Goal: Information Seeking & Learning: Find specific fact

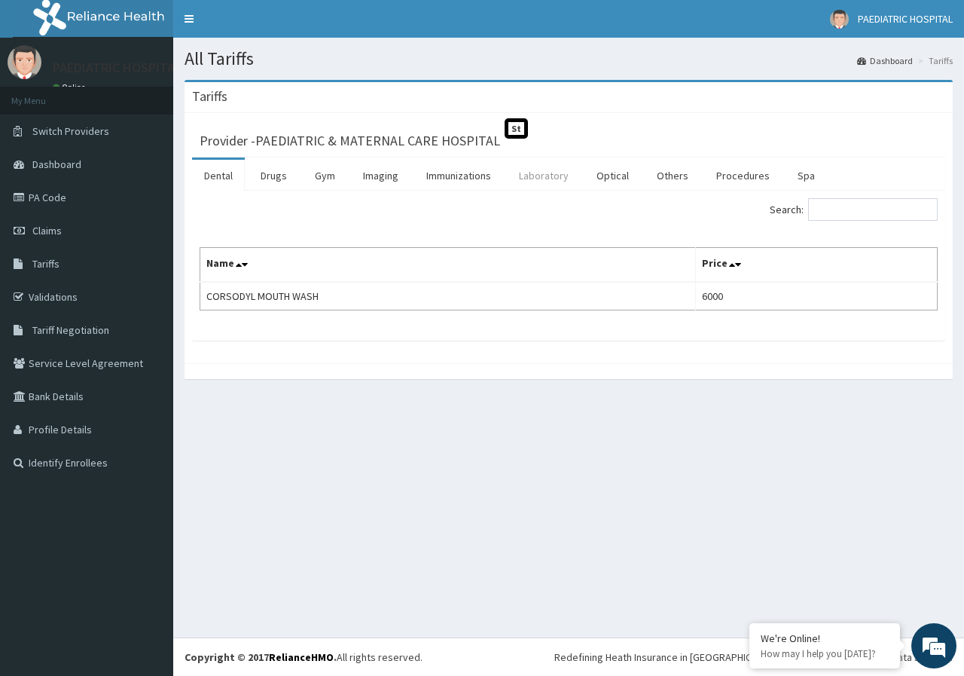
click at [545, 171] on link "Laboratory" at bounding box center [544, 176] width 74 height 32
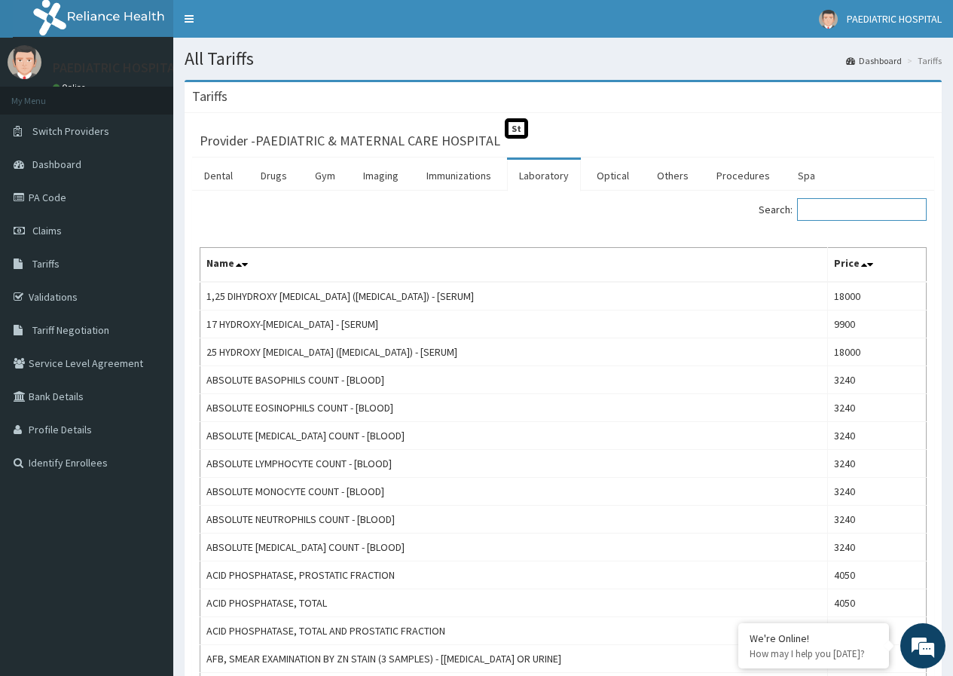
click at [856, 212] on input "Search:" at bounding box center [862, 209] width 130 height 23
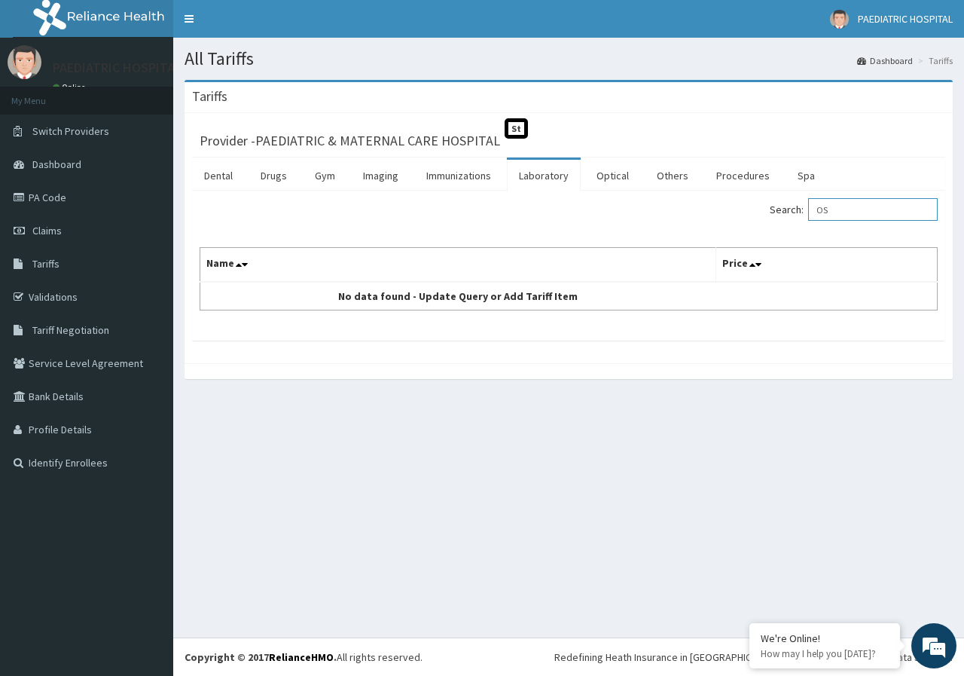
type input "O"
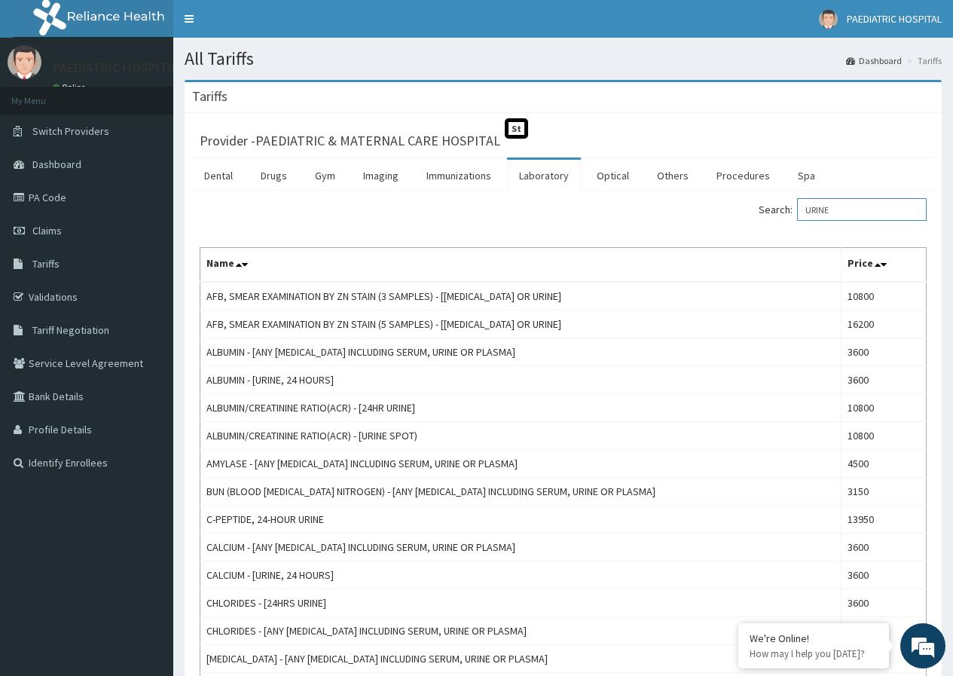
click at [851, 208] on input "URINE" at bounding box center [862, 209] width 130 height 23
type input "U"
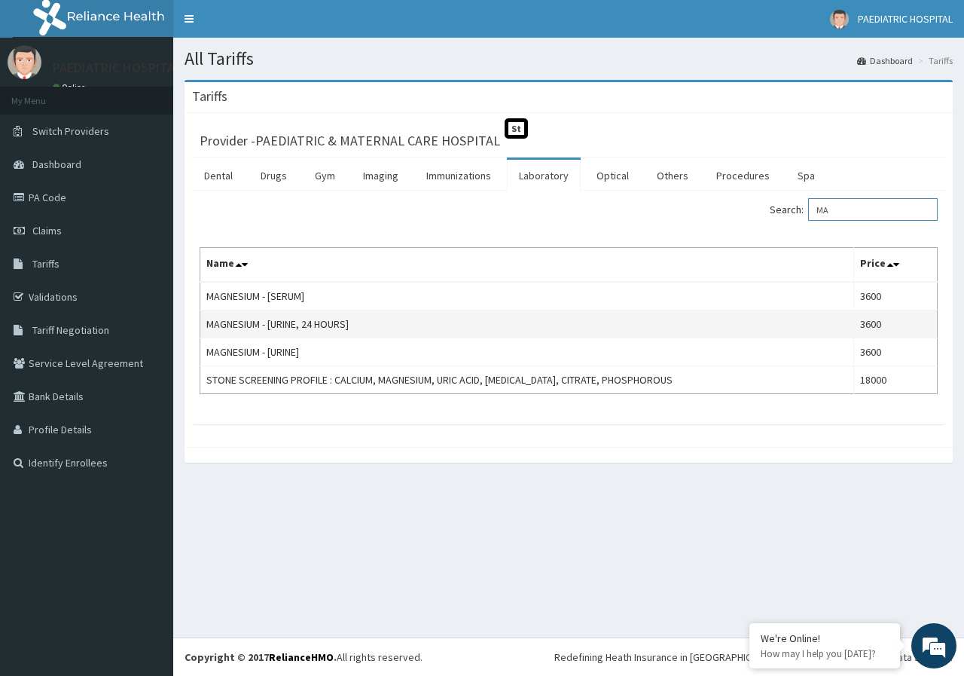
type input "M"
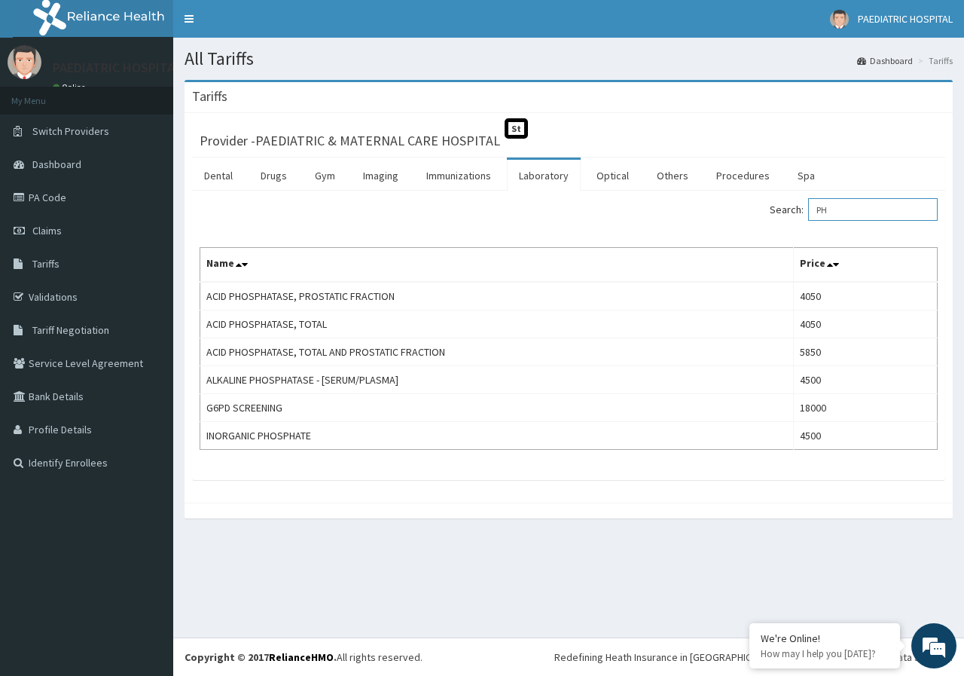
type input "P"
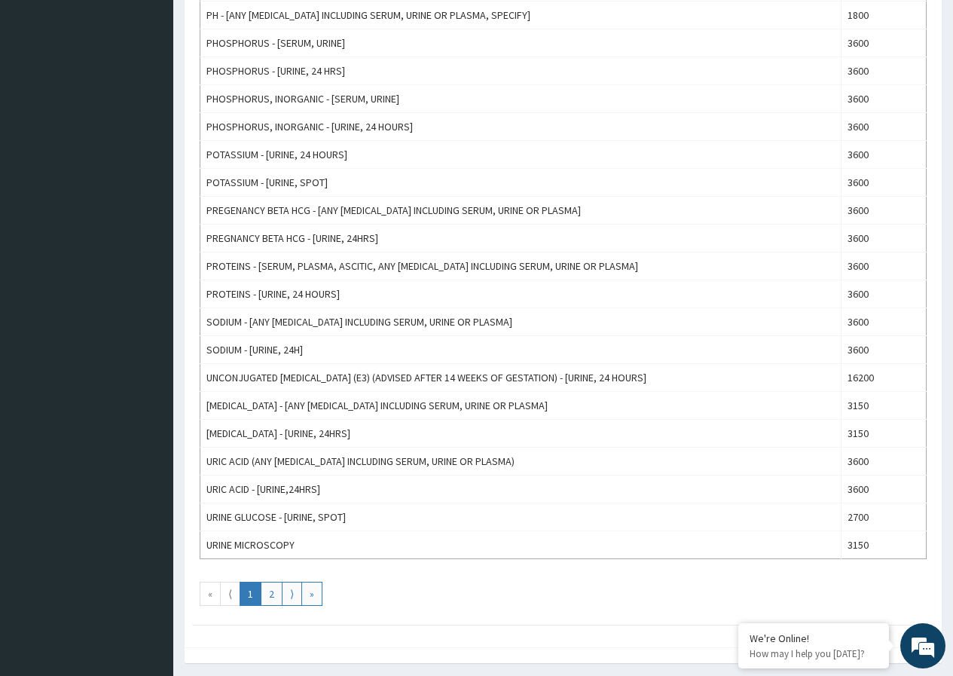
scroll to position [1169, 0]
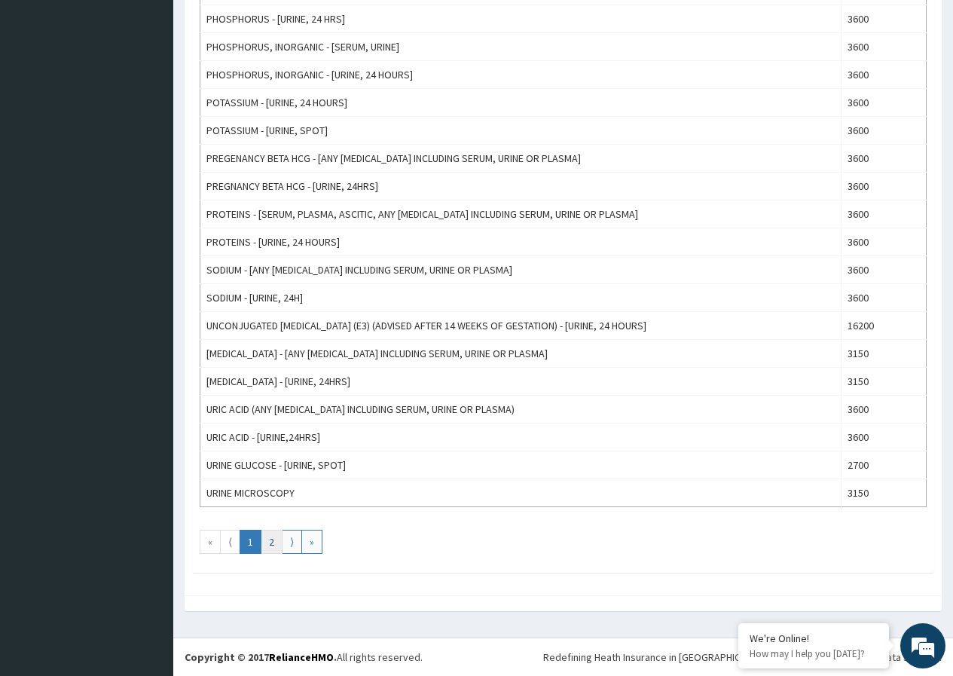
click at [276, 542] on link "2" at bounding box center [272, 541] width 22 height 24
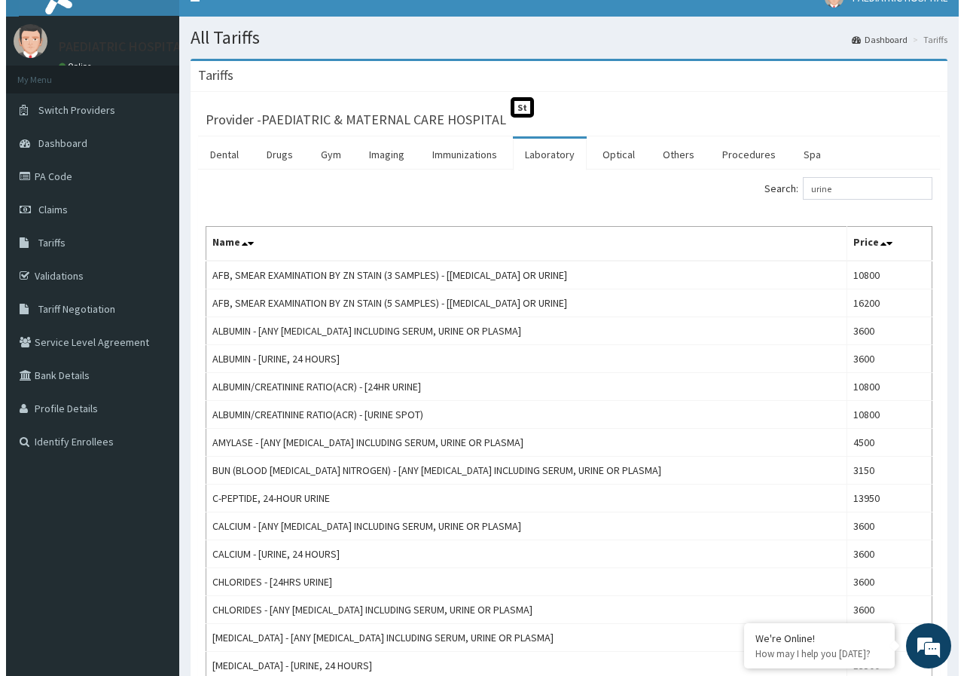
scroll to position [0, 0]
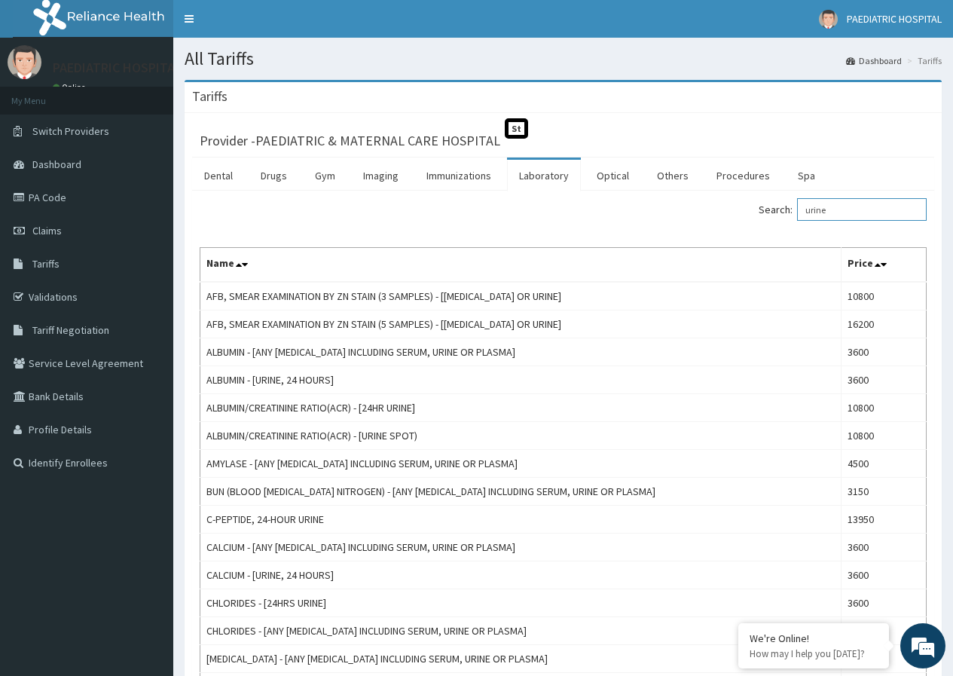
click at [844, 212] on input "urine" at bounding box center [862, 209] width 130 height 23
type input "u"
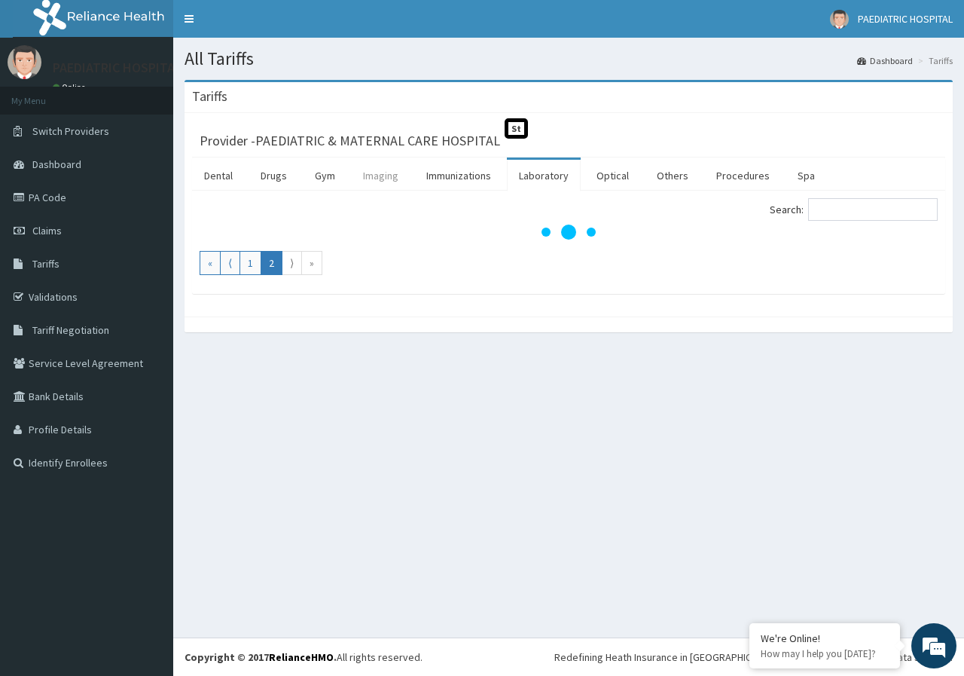
click at [393, 175] on link "Imaging" at bounding box center [380, 176] width 59 height 32
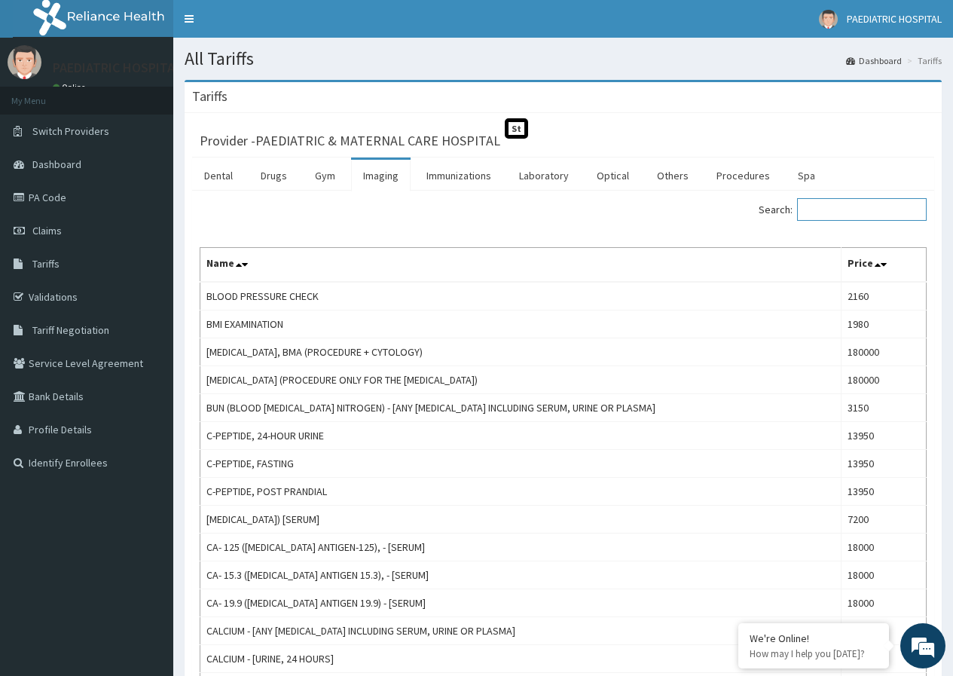
click at [835, 212] on input "Search:" at bounding box center [862, 209] width 130 height 23
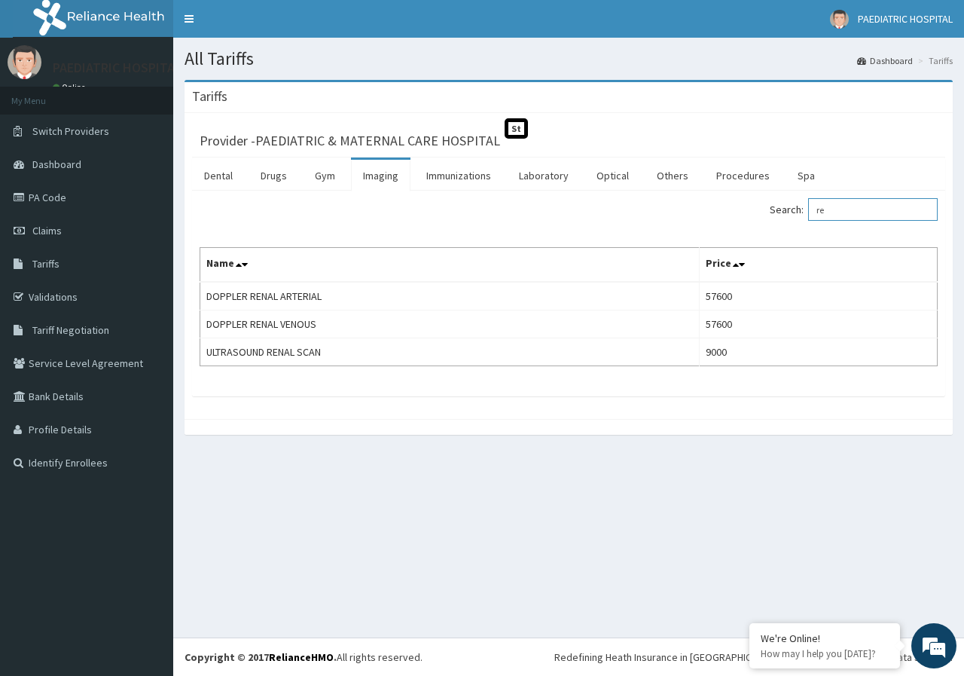
type input "r"
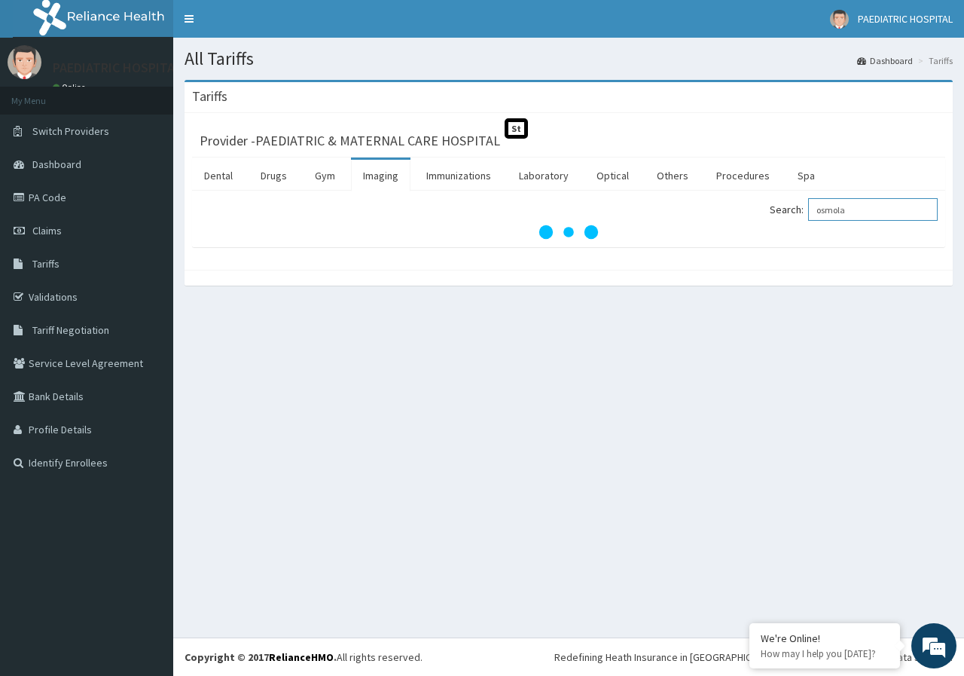
type input "osmola"
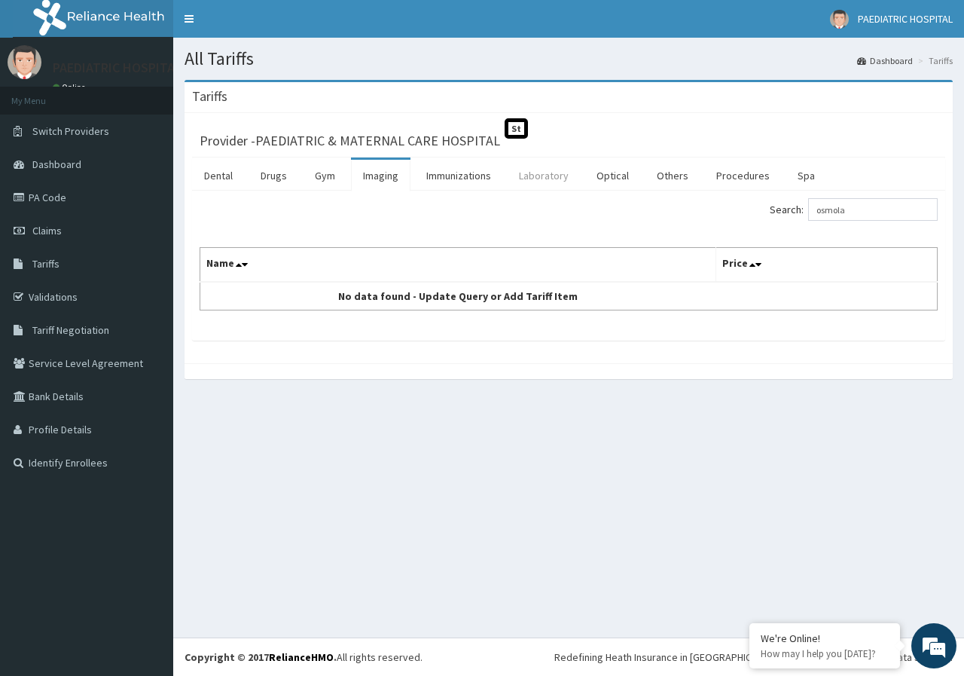
click at [547, 179] on link "Laboratory" at bounding box center [544, 176] width 74 height 32
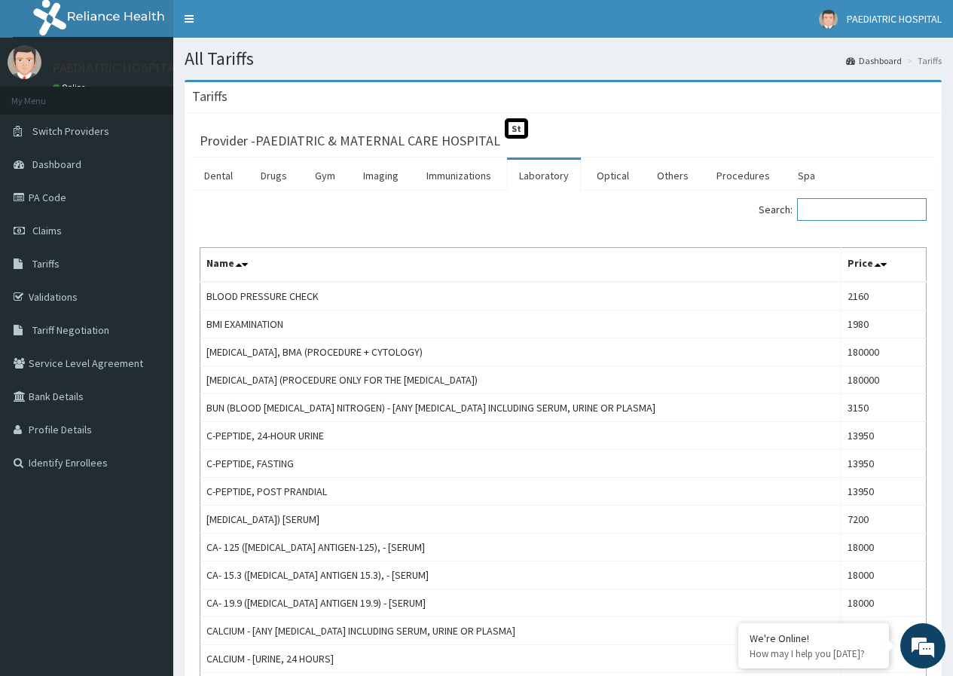
click at [873, 212] on input "Search:" at bounding box center [862, 209] width 130 height 23
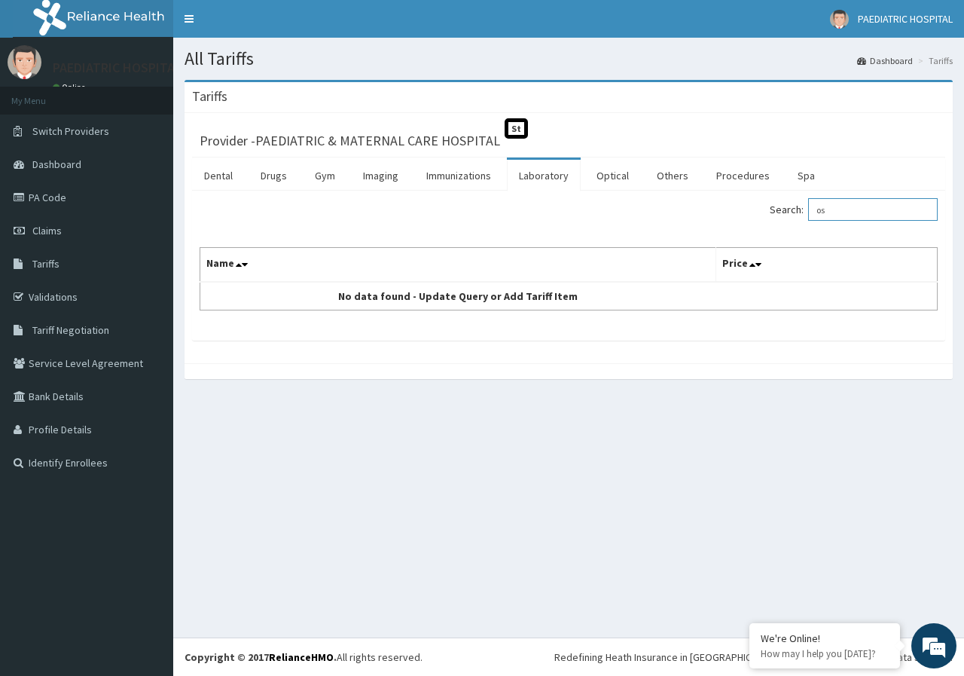
type input "o"
type input "u"
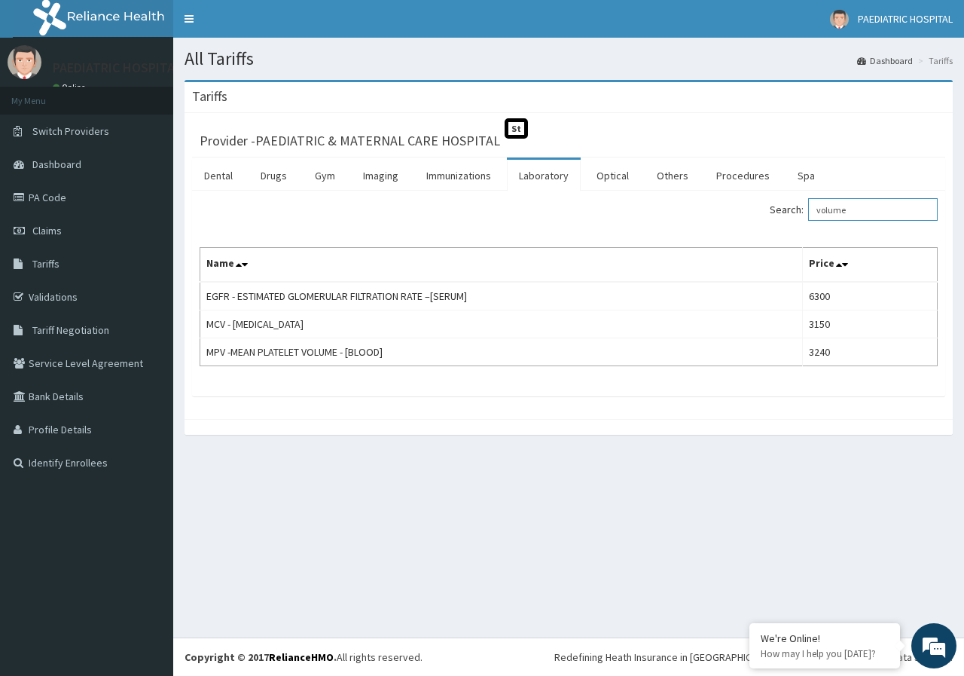
type input "volume"
